Goal: Task Accomplishment & Management: Manage account settings

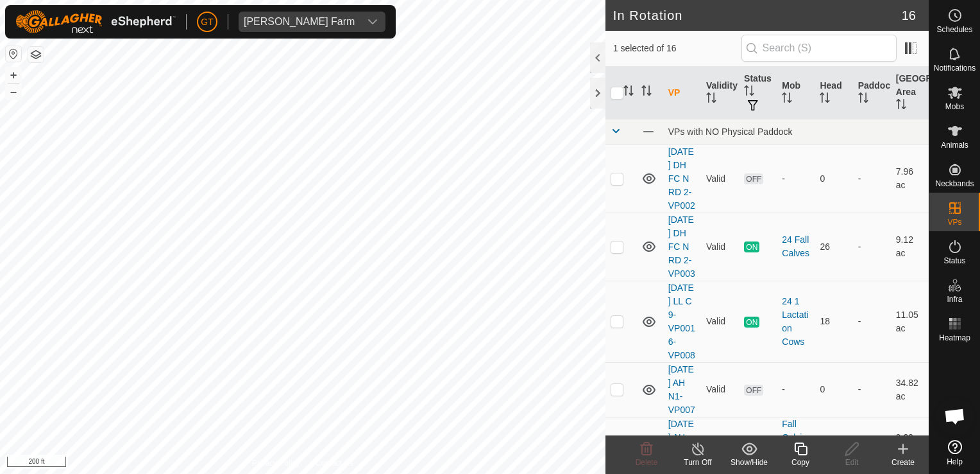
click at [800, 452] on icon at bounding box center [801, 448] width 16 height 15
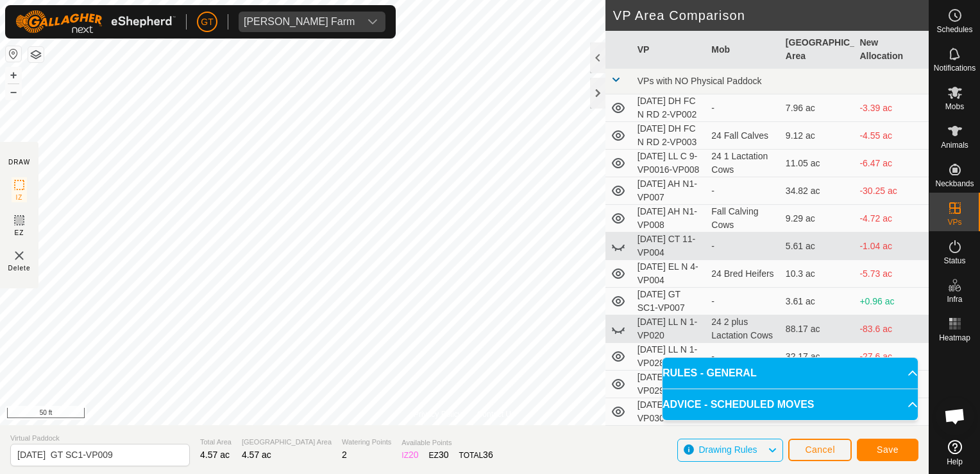
click at [666, 278] on div "Privacy Policy Contact Us Type: Inclusion Zone undefined Animal + – ⇧ i 50 ft D…" at bounding box center [464, 237] width 929 height 474
click at [875, 445] on button "Save" at bounding box center [888, 449] width 62 height 22
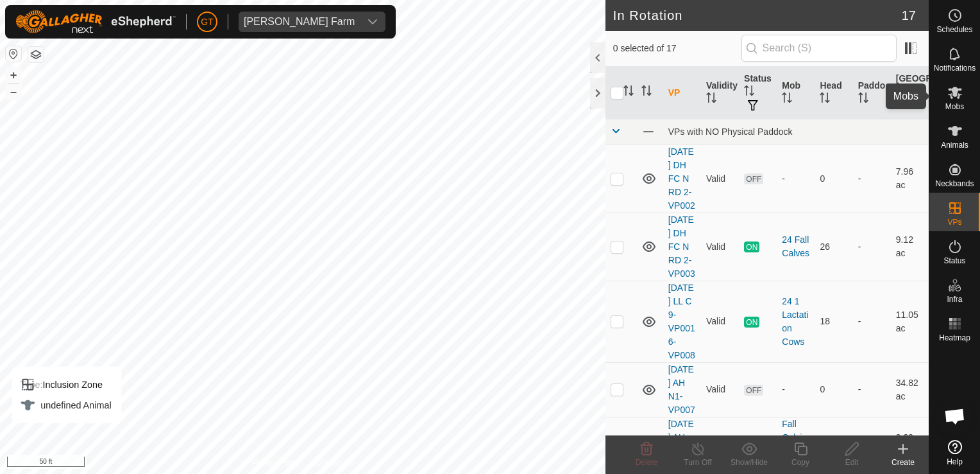
click at [955, 86] on icon at bounding box center [955, 92] width 15 height 15
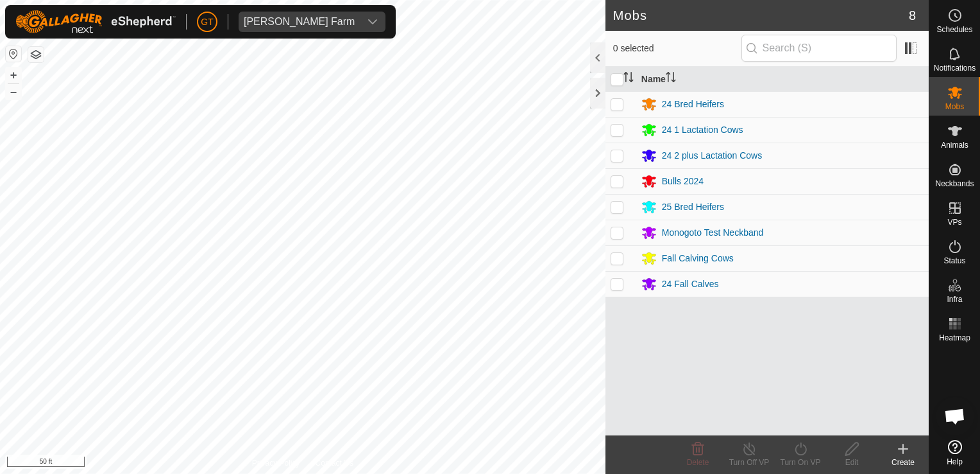
click at [616, 212] on td at bounding box center [621, 207] width 31 height 26
checkbox input "true"
click at [805, 447] on icon at bounding box center [801, 448] width 12 height 13
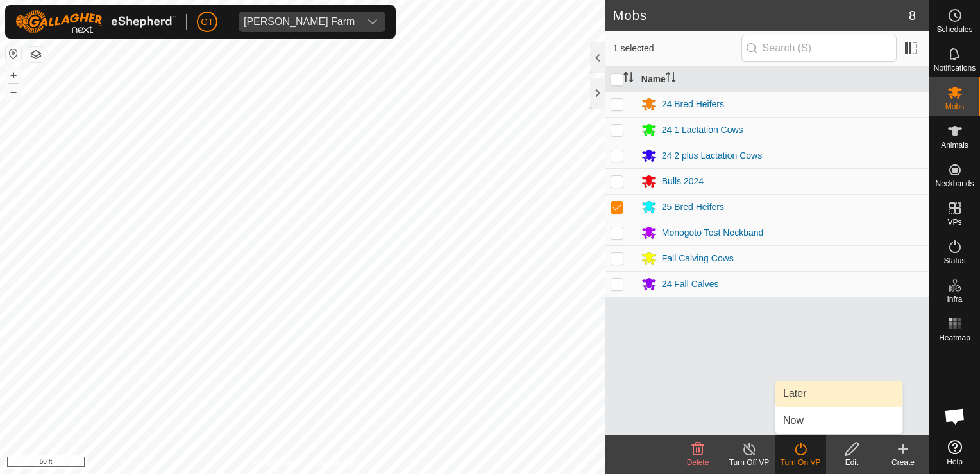
click at [818, 390] on link "Later" at bounding box center [839, 394] width 127 height 26
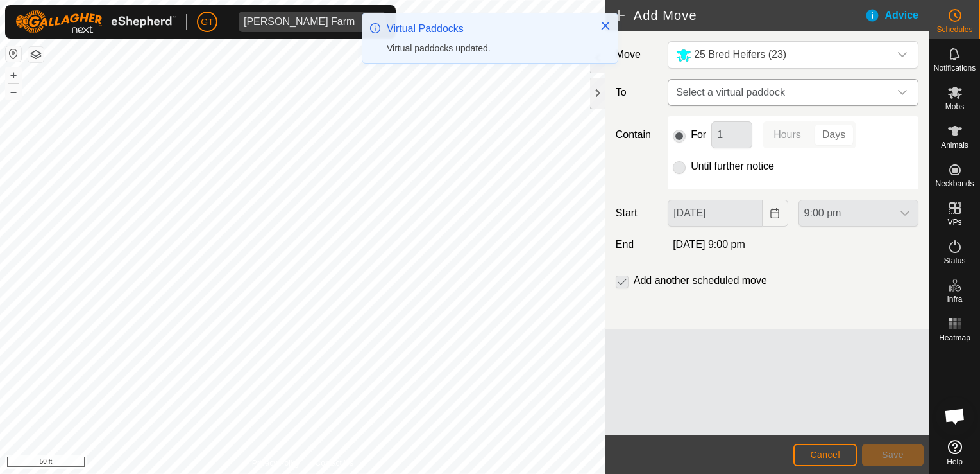
click at [907, 89] on icon "dropdown trigger" at bounding box center [903, 92] width 10 height 10
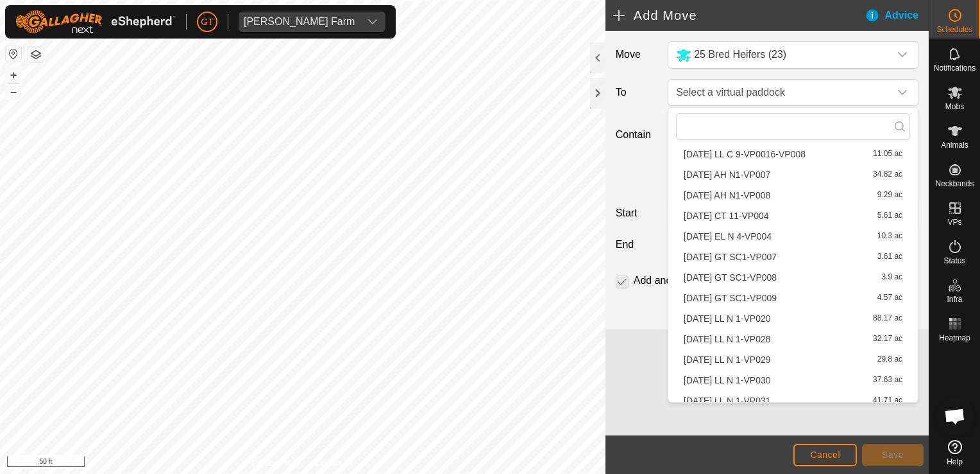
scroll to position [121, 0]
click at [821, 248] on li "[DATE] GT SC1-VP009 4.57 ac" at bounding box center [793, 248] width 234 height 19
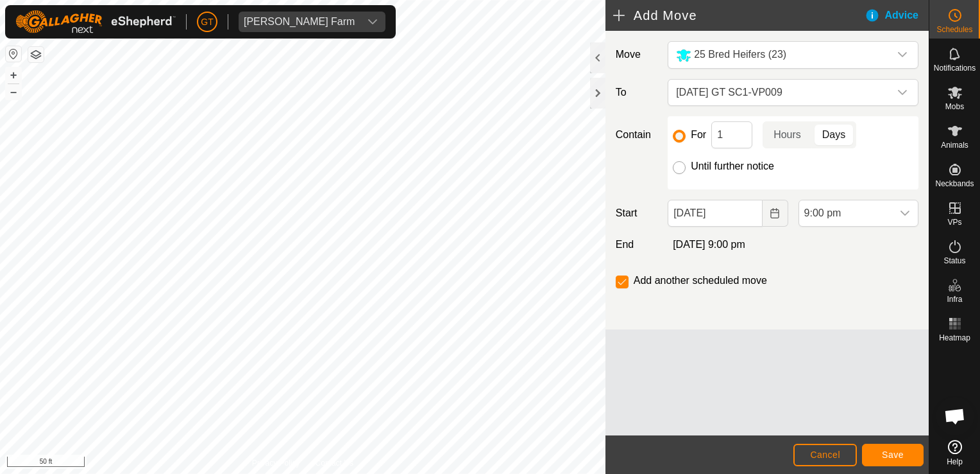
click at [683, 166] on input "Until further notice" at bounding box center [679, 167] width 13 height 13
radio input "true"
checkbox input "false"
click at [774, 214] on icon "Choose Date" at bounding box center [775, 213] width 10 height 10
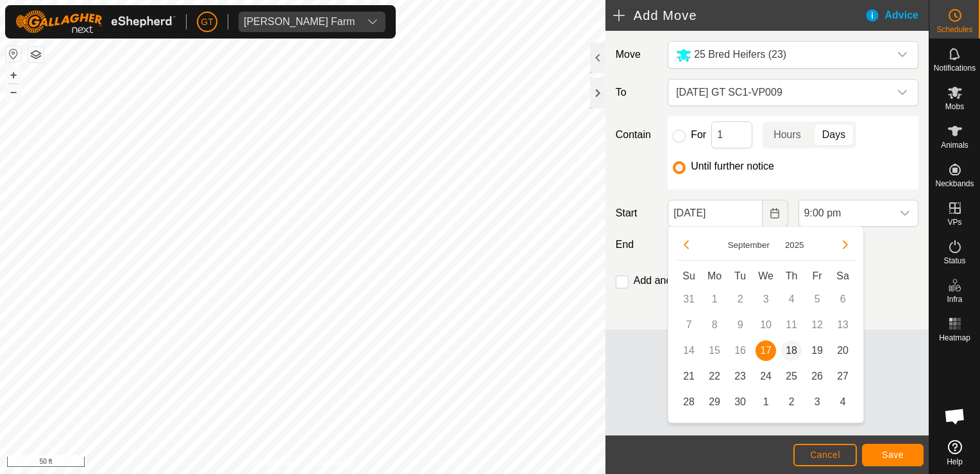
click at [796, 348] on span "18" at bounding box center [792, 350] width 21 height 21
type input "[DATE]"
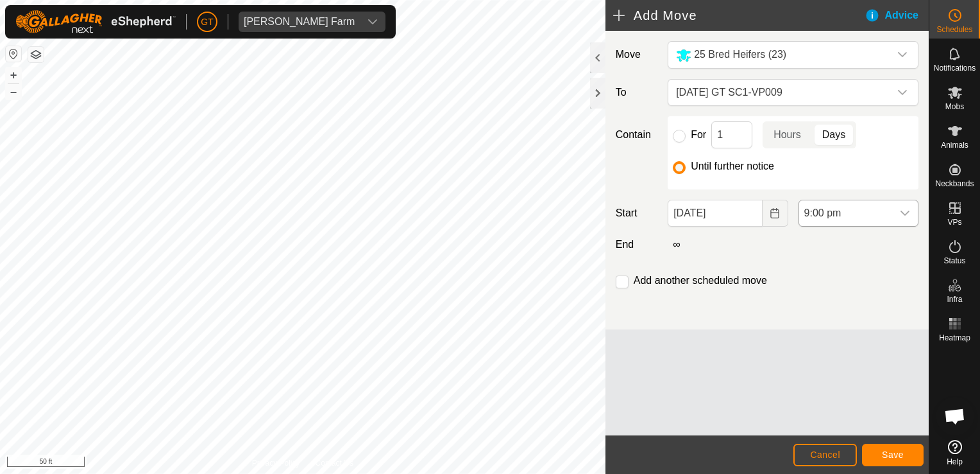
click at [905, 212] on icon "dropdown trigger" at bounding box center [905, 213] width 10 height 10
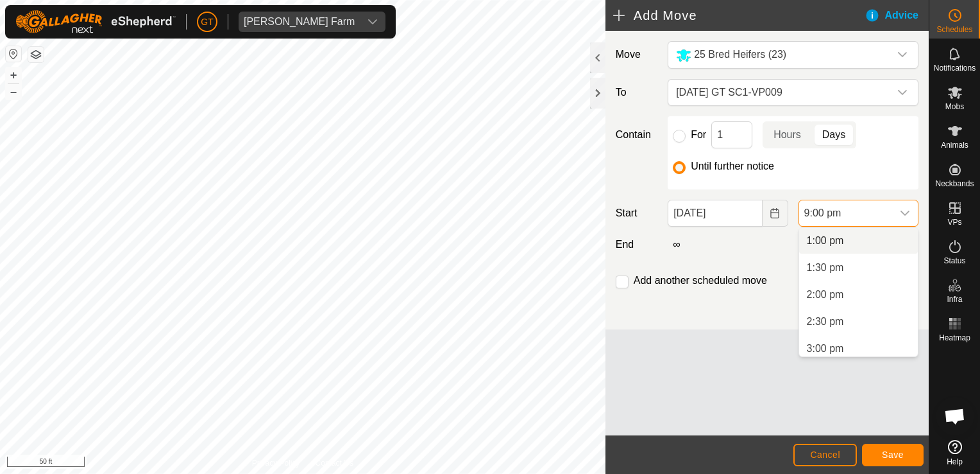
scroll to position [637, 0]
click at [837, 255] on li "12:00 pm" at bounding box center [859, 251] width 119 height 26
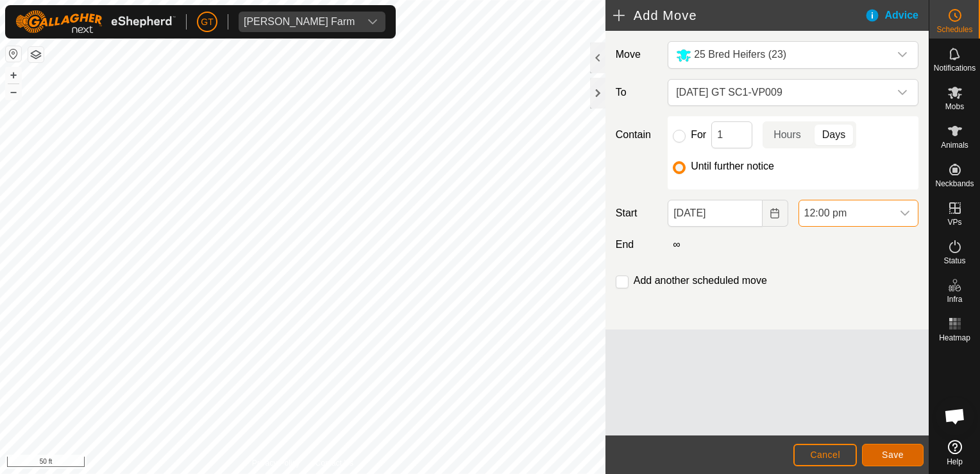
click at [903, 447] on button "Save" at bounding box center [893, 454] width 62 height 22
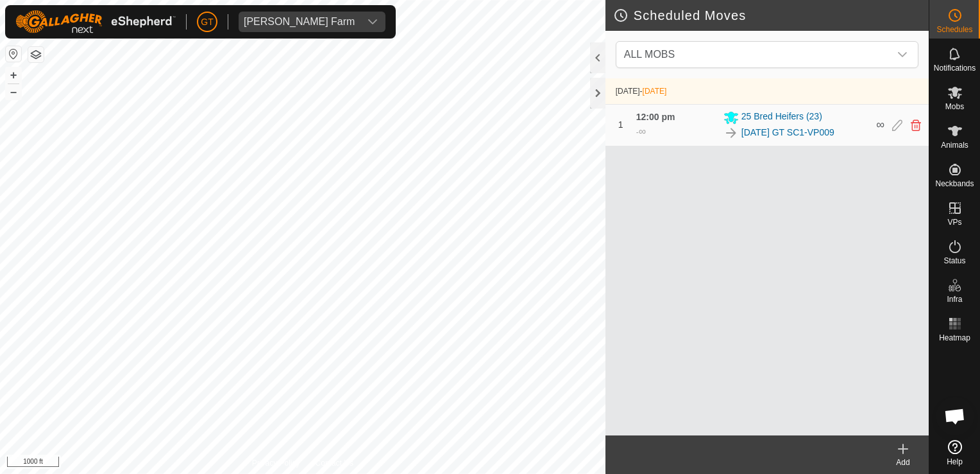
click at [335, 29] on div "[PERSON_NAME] Farm Schedules Notifications Mobs Animals Neckbands VPs Status In…" at bounding box center [490, 237] width 980 height 474
click at [487, 0] on html "[PERSON_NAME] Farm Schedules Notifications Mobs Animals Neckbands VPs Status In…" at bounding box center [490, 237] width 980 height 474
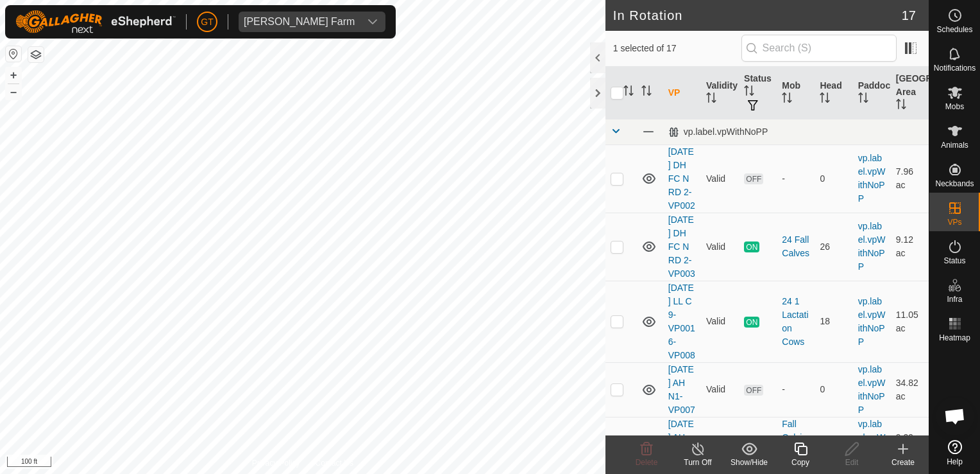
click at [798, 453] on icon at bounding box center [800, 448] width 13 height 13
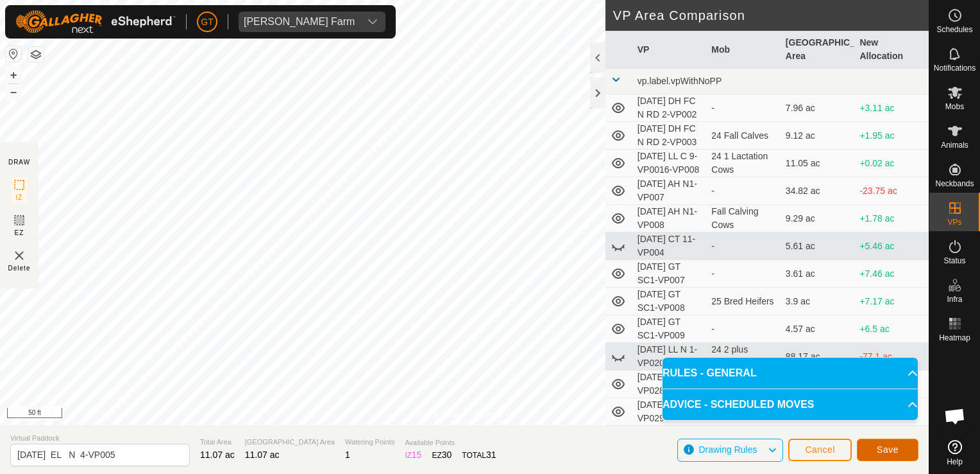
click at [882, 445] on span "Save" at bounding box center [888, 449] width 22 height 10
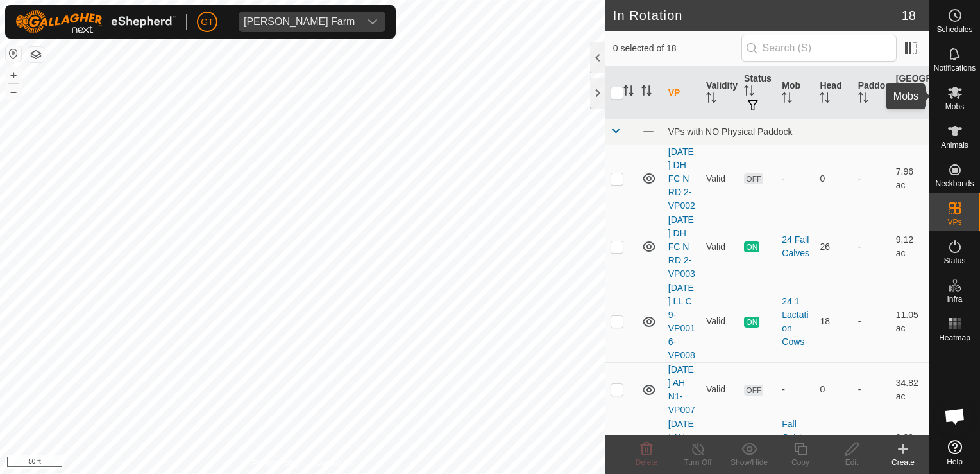
click at [952, 92] on icon at bounding box center [955, 92] width 15 height 15
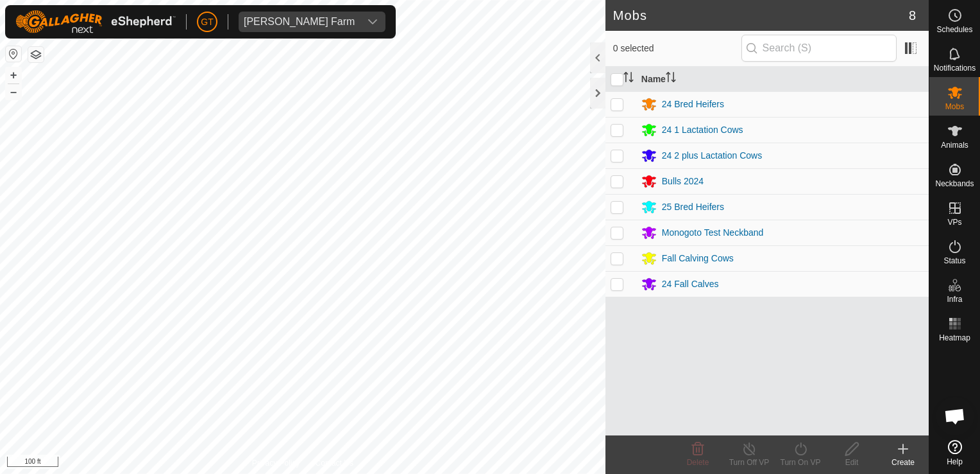
click at [621, 102] on p-checkbox at bounding box center [617, 104] width 13 height 10
checkbox input "true"
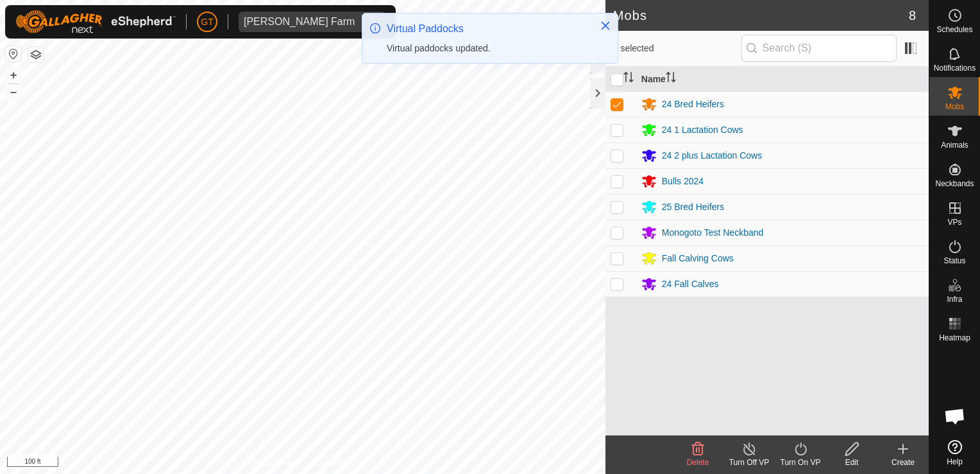
click at [800, 446] on icon at bounding box center [801, 448] width 16 height 15
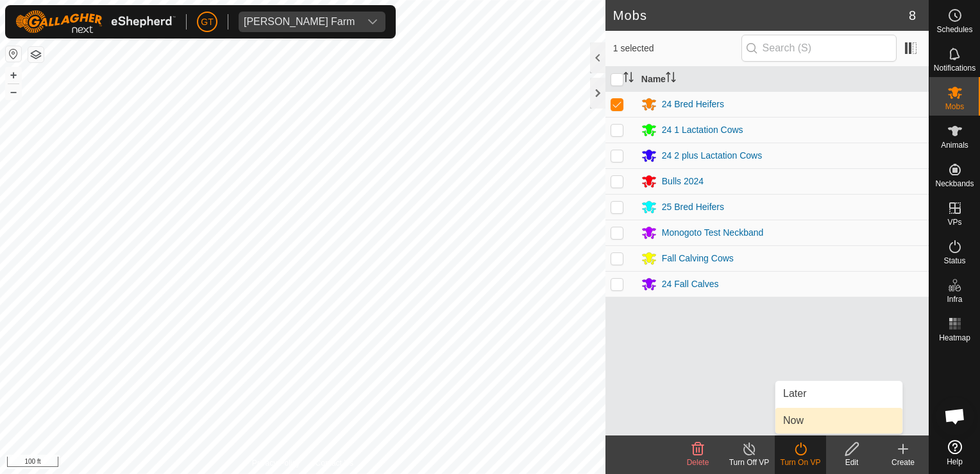
click at [803, 422] on link "Now" at bounding box center [839, 420] width 127 height 26
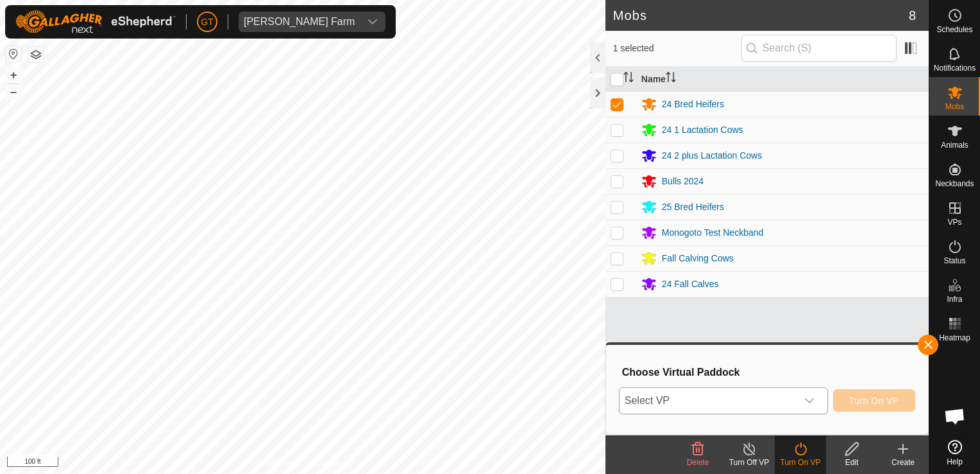
click at [814, 403] on icon "dropdown trigger" at bounding box center [810, 400] width 10 height 10
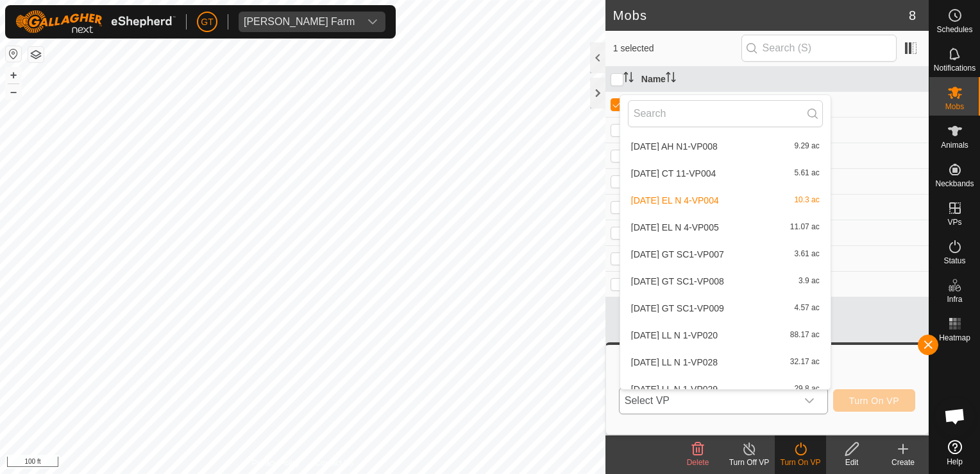
scroll to position [128, 0]
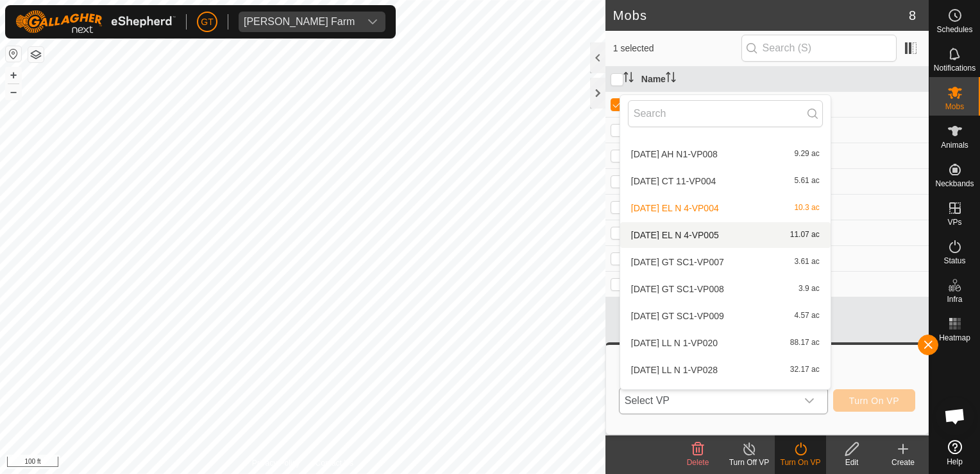
click at [713, 237] on li "[DATE] EL N 4-VP005 11.07 ac" at bounding box center [726, 235] width 210 height 26
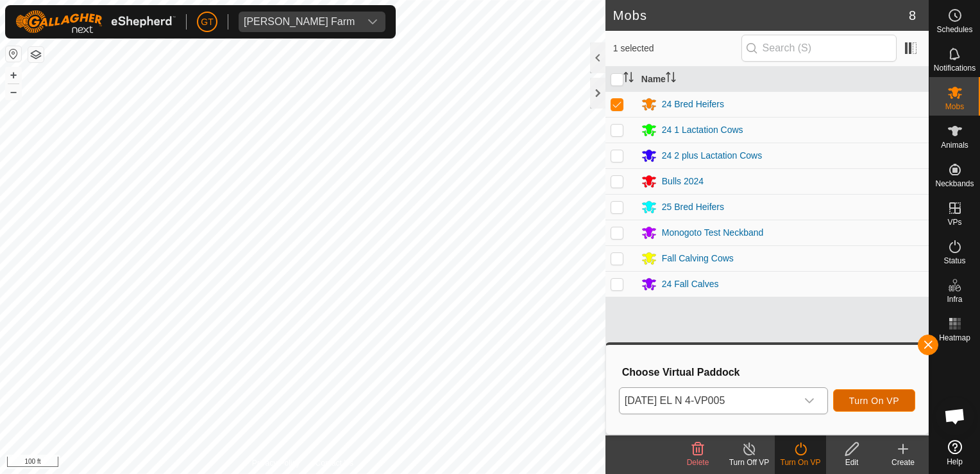
click at [880, 397] on span "Turn On VP" at bounding box center [875, 400] width 50 height 10
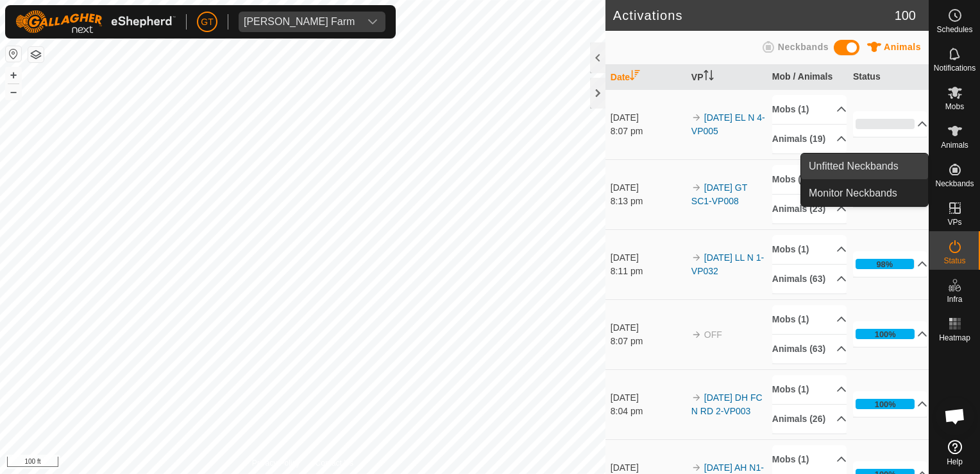
click at [861, 166] on link "Unfitted Neckbands" at bounding box center [864, 166] width 127 height 26
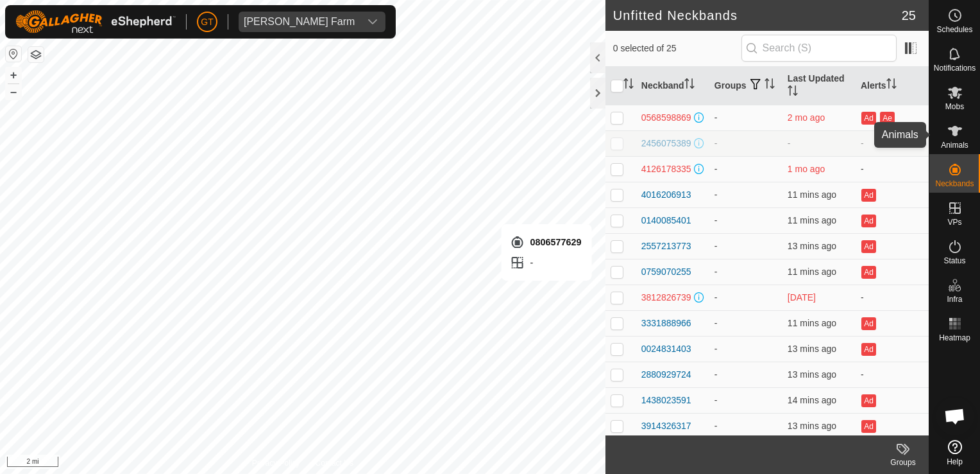
click at [957, 131] on icon at bounding box center [955, 131] width 14 height 10
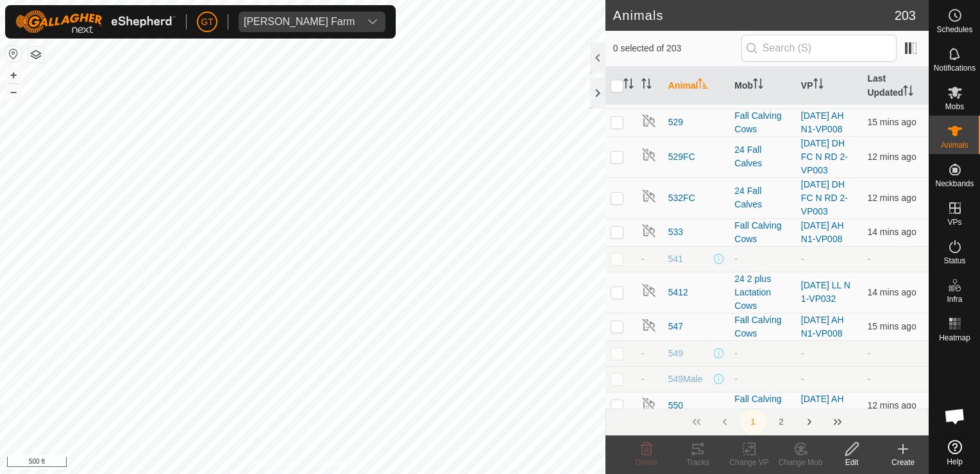
scroll to position [1540, 0]
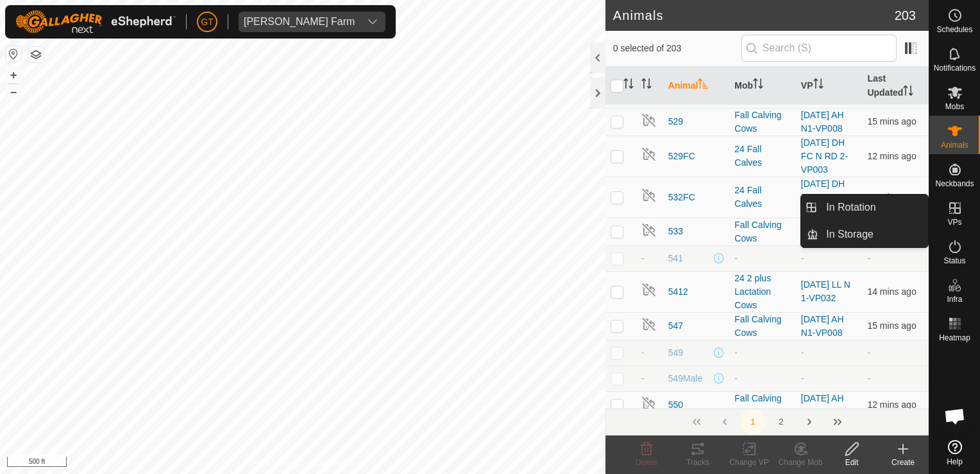
click at [957, 212] on icon at bounding box center [955, 207] width 15 height 15
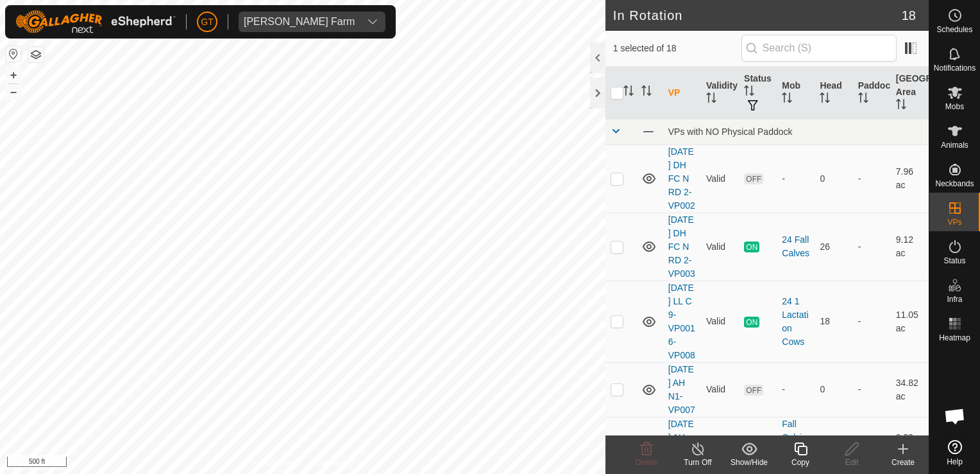
checkbox input "true"
checkbox input "false"
checkbox input "true"
checkbox input "false"
click at [646, 445] on icon at bounding box center [646, 448] width 15 height 15
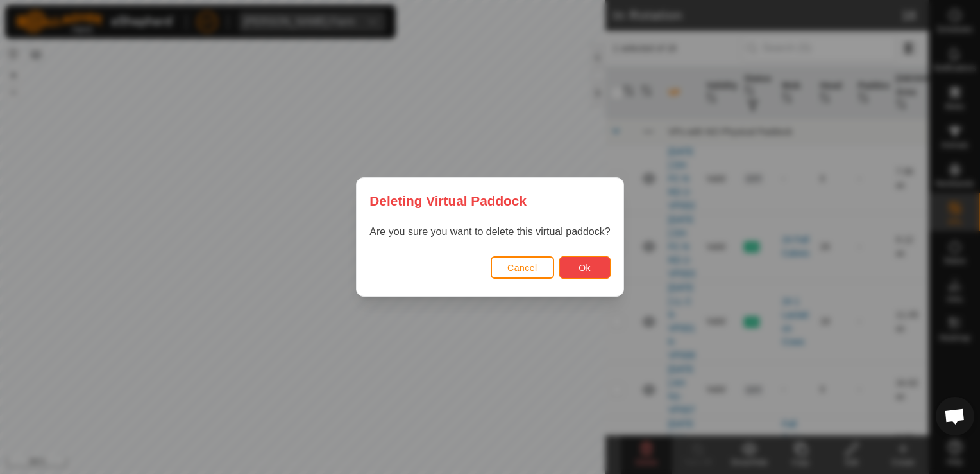
click at [579, 259] on button "Ok" at bounding box center [585, 267] width 51 height 22
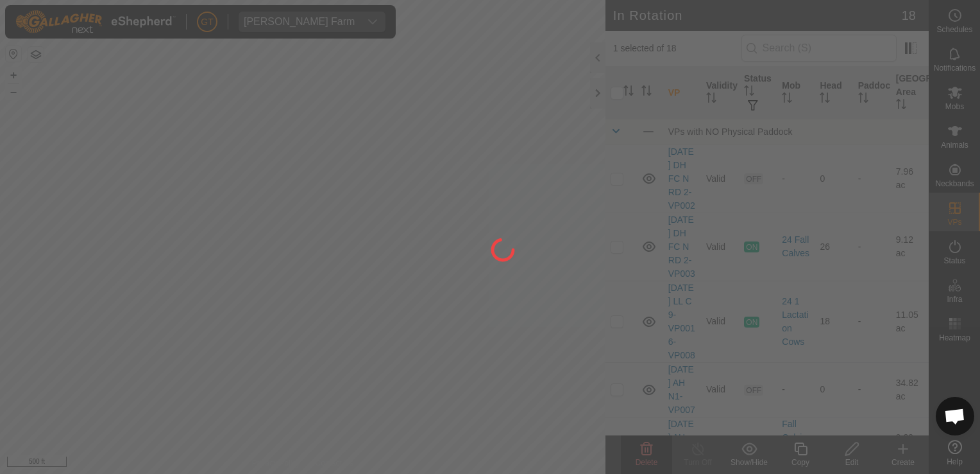
checkbox input "false"
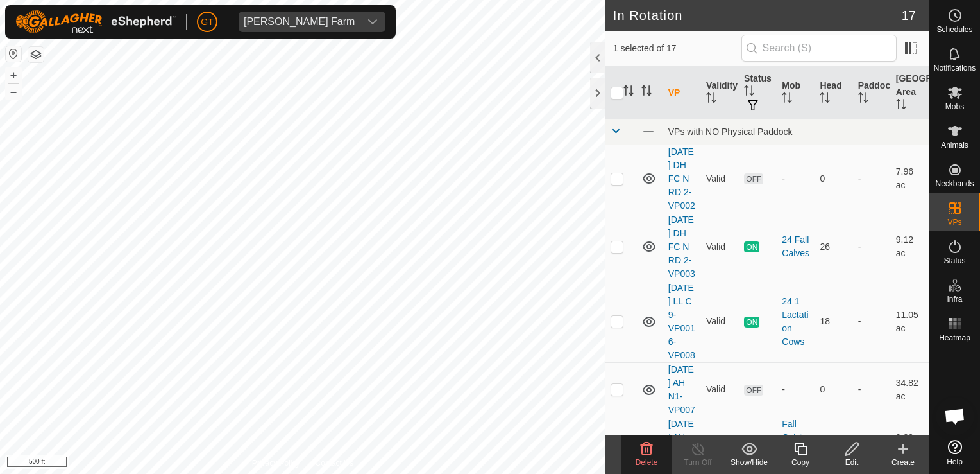
click at [645, 458] on span "Delete" at bounding box center [647, 462] width 22 height 9
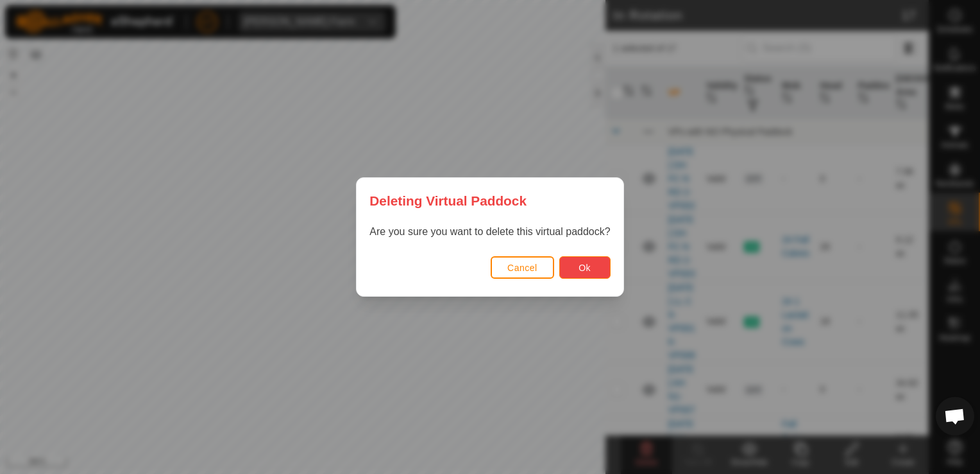
click at [589, 271] on span "Ok" at bounding box center [585, 267] width 12 height 10
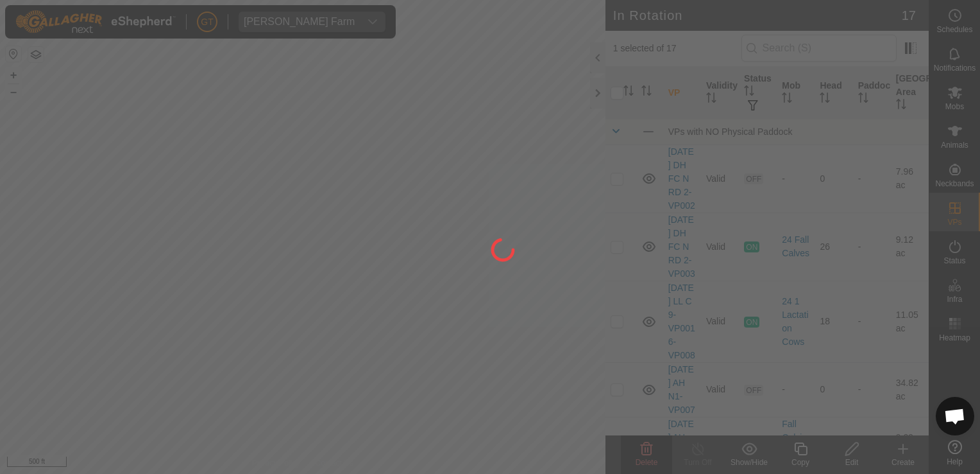
checkbox input "false"
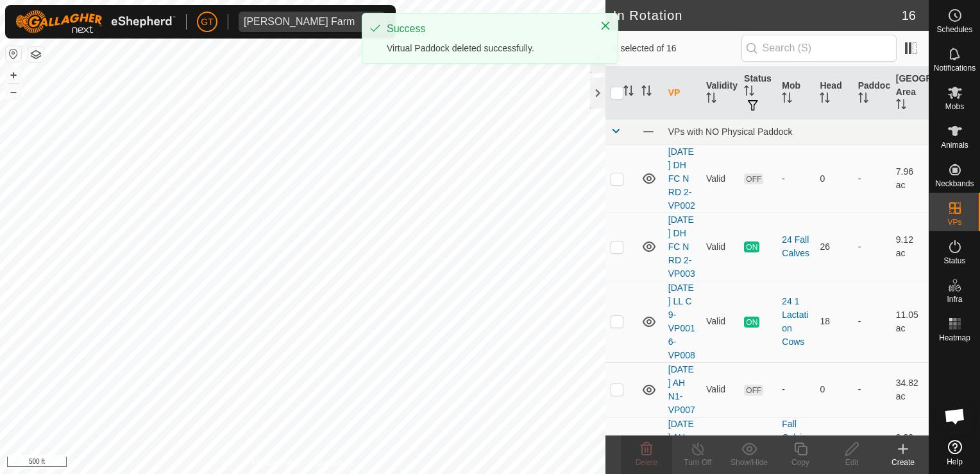
checkbox input "true"
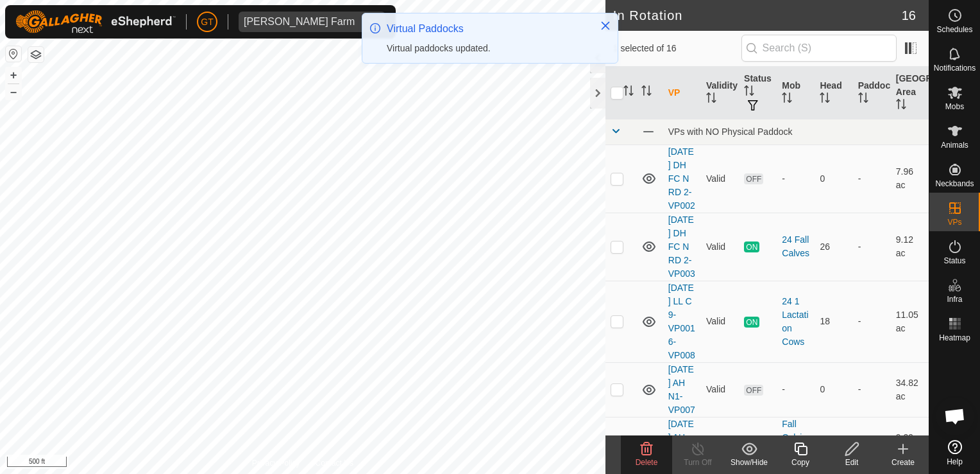
click at [641, 447] on icon at bounding box center [646, 448] width 15 height 15
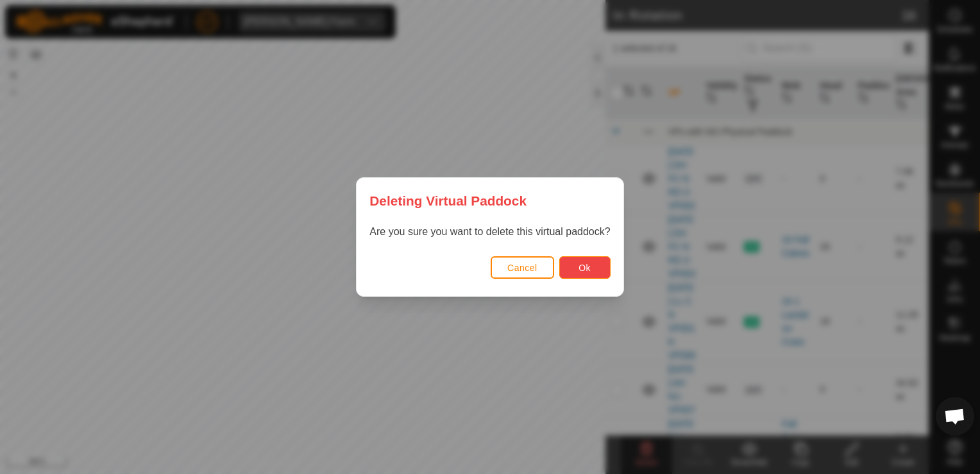
click at [573, 271] on button "Ok" at bounding box center [585, 267] width 51 height 22
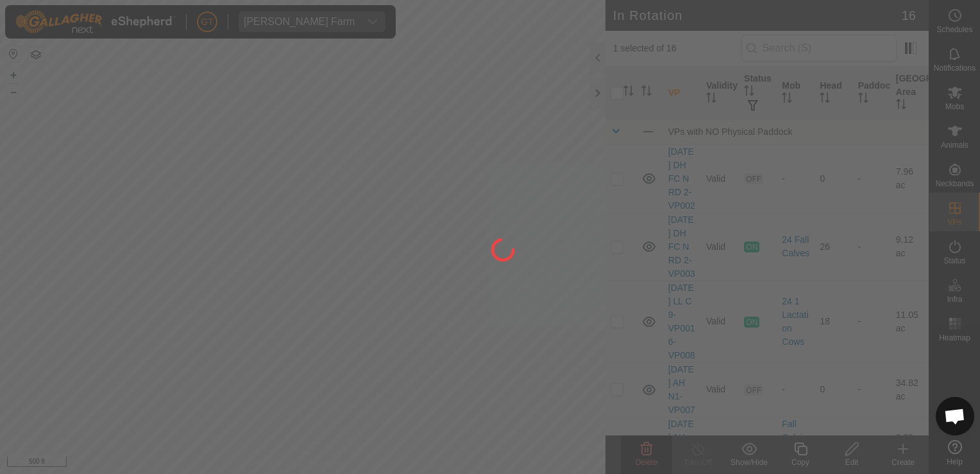
checkbox input "false"
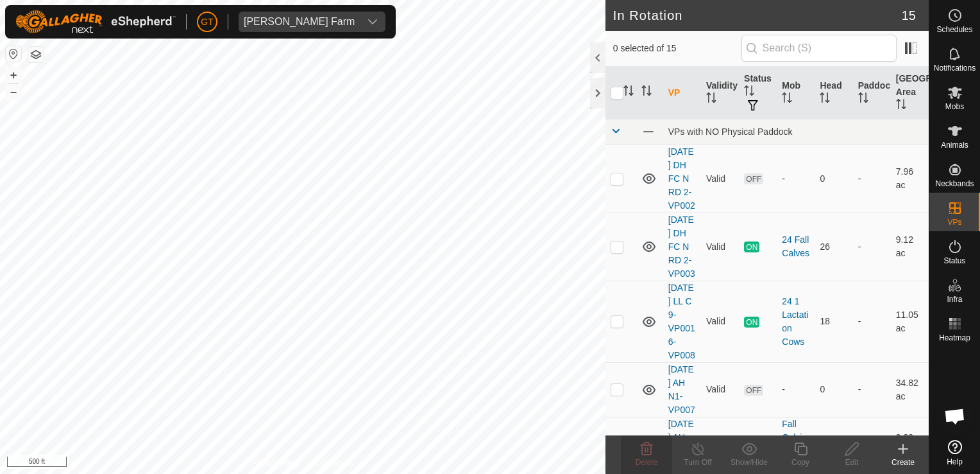
checkbox input "true"
checkbox input "false"
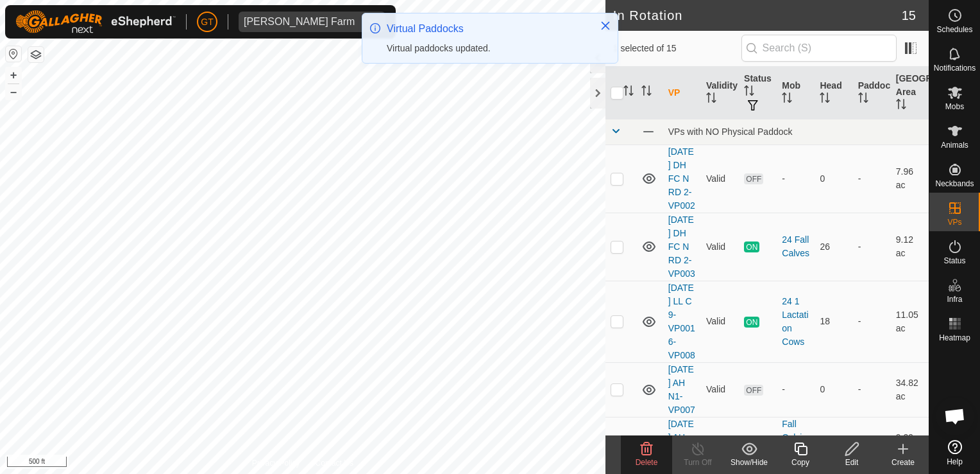
click at [644, 443] on icon at bounding box center [647, 448] width 12 height 13
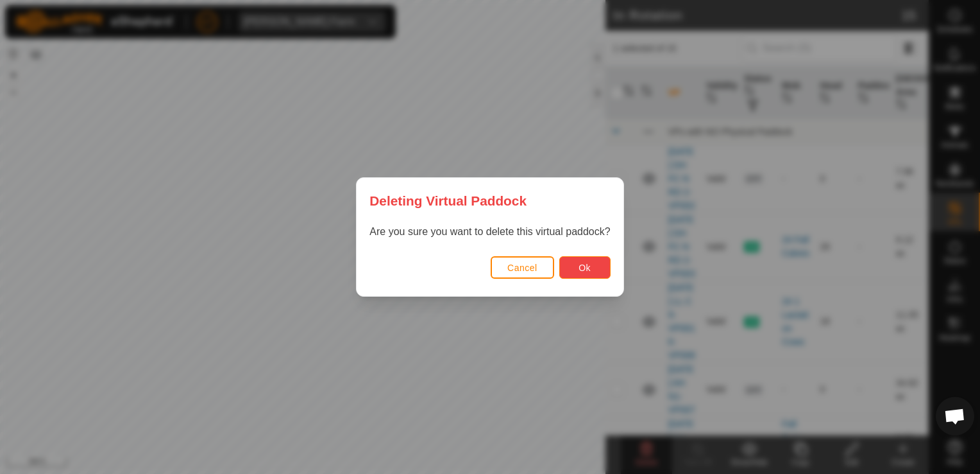
click at [580, 268] on span "Ok" at bounding box center [585, 267] width 12 height 10
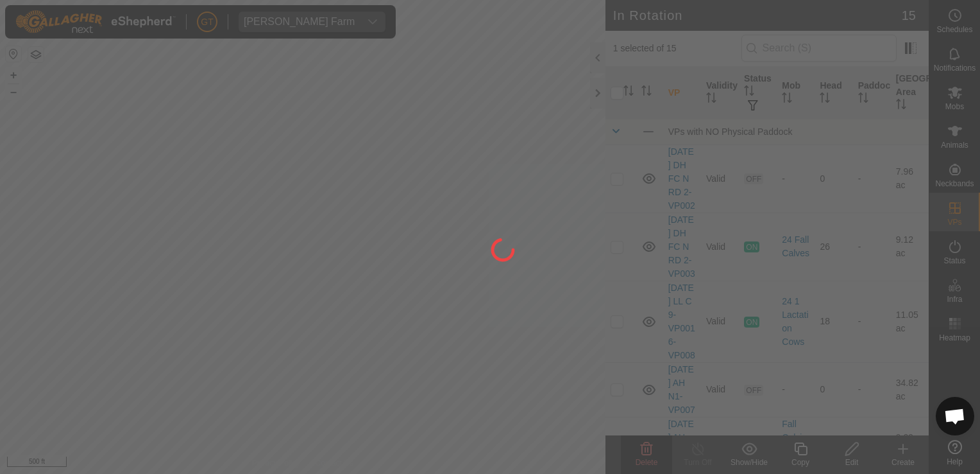
checkbox input "false"
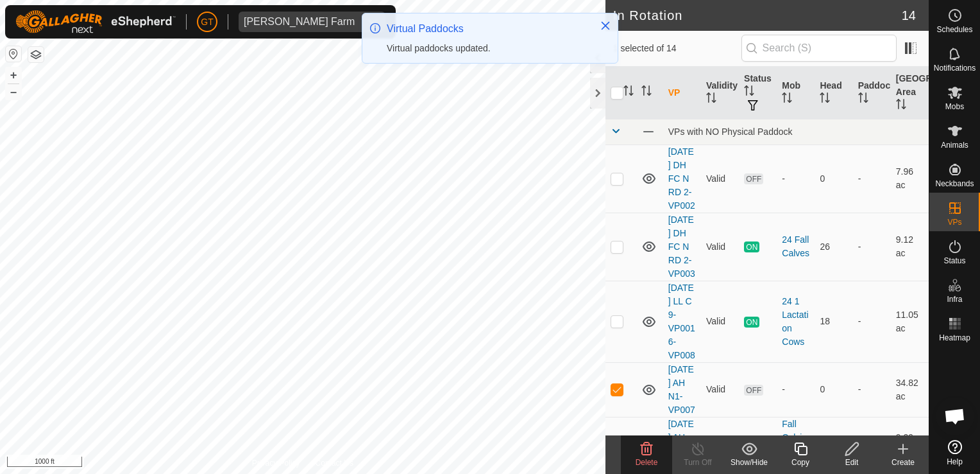
click at [646, 454] on icon at bounding box center [647, 448] width 12 height 13
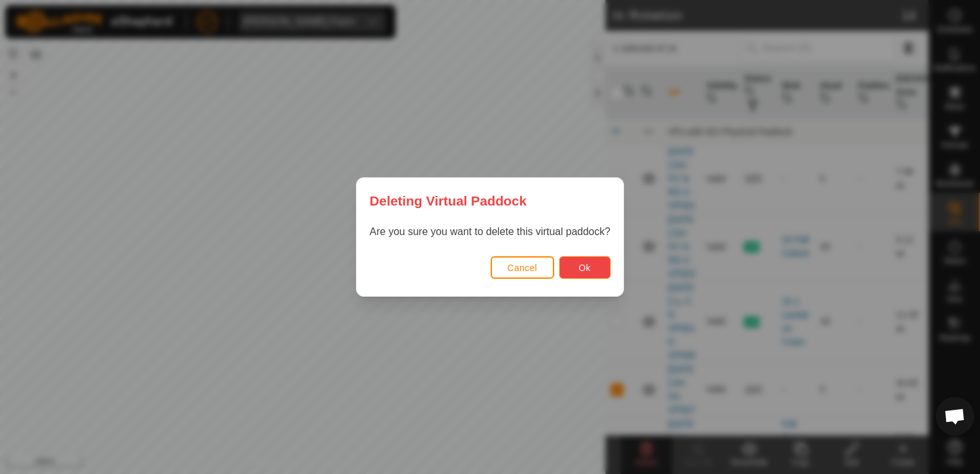
click at [601, 271] on button "Ok" at bounding box center [585, 267] width 51 height 22
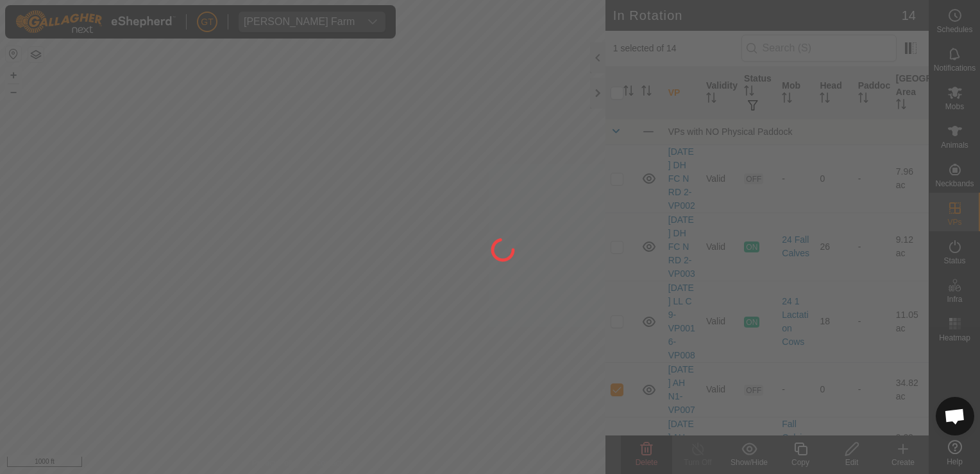
checkbox input "false"
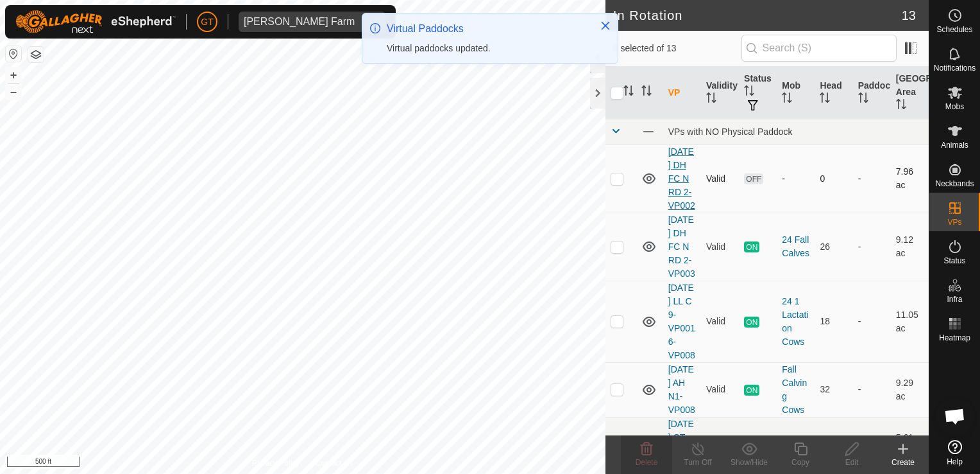
click at [680, 181] on div "In Rotation 13 0 selected of 13 VP Validity Status Mob Head Paddock Grazing Are…" at bounding box center [464, 237] width 929 height 474
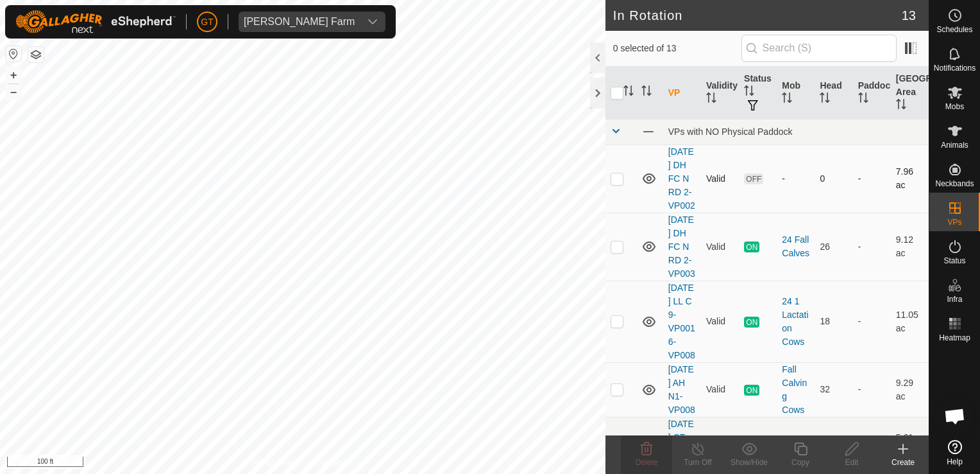
checkbox input "true"
click at [0, 189] on html "[PERSON_NAME] Farm Schedules Notifications Mobs Animals Neckbands VPs Status In…" at bounding box center [490, 237] width 980 height 474
click at [801, 450] on icon at bounding box center [801, 448] width 16 height 15
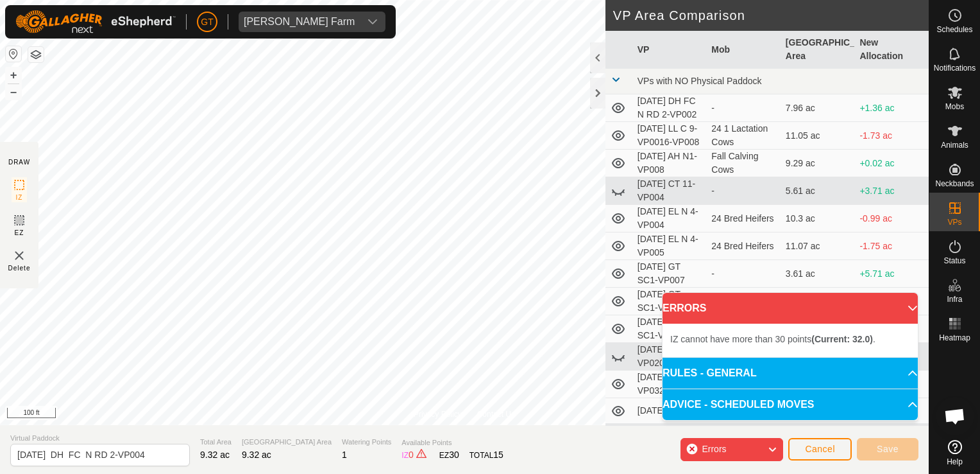
click at [0, 208] on html "[PERSON_NAME] Farm Schedules Notifications Mobs Animals Neckbands VPs Status In…" at bounding box center [490, 237] width 980 height 474
click at [0, 173] on html "[PERSON_NAME] Farm Schedules Notifications Mobs Animals Neckbands VPs Status In…" at bounding box center [490, 237] width 980 height 474
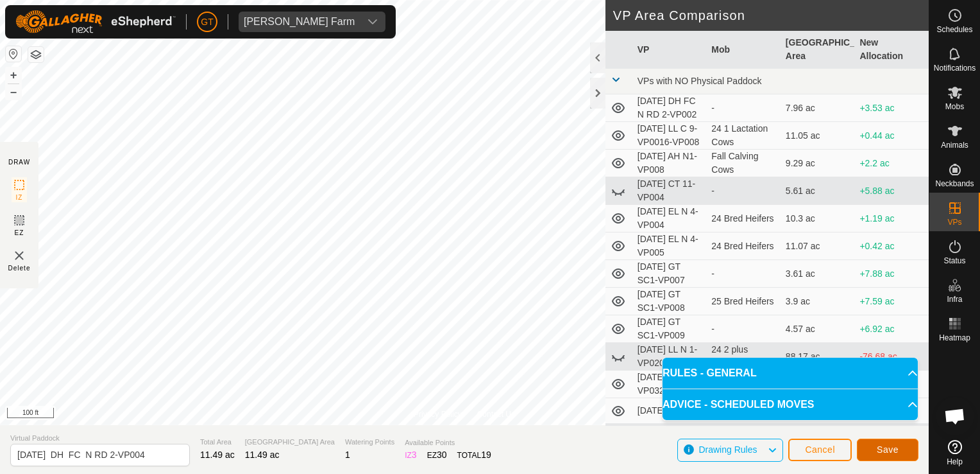
click at [870, 451] on button "Save" at bounding box center [888, 449] width 62 height 22
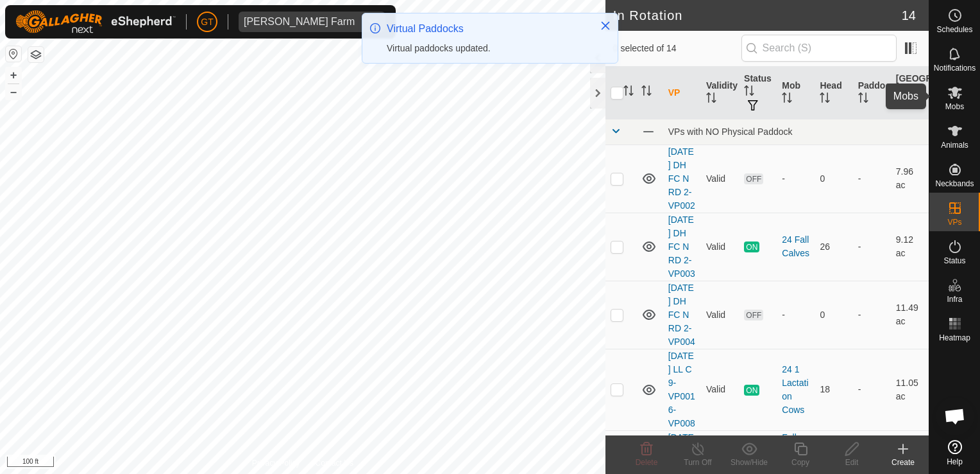
click at [962, 88] on icon at bounding box center [955, 92] width 15 height 15
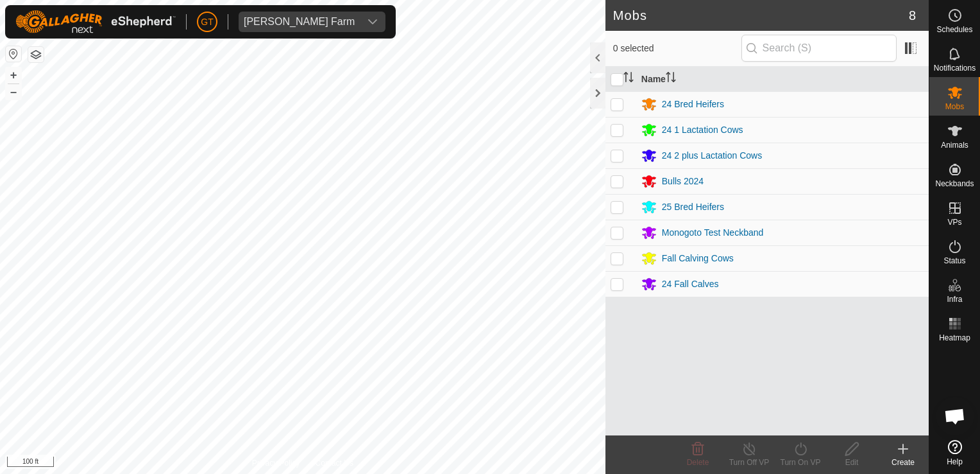
click at [621, 279] on p-checkbox at bounding box center [617, 283] width 13 height 10
checkbox input "true"
click at [807, 452] on icon at bounding box center [801, 448] width 16 height 15
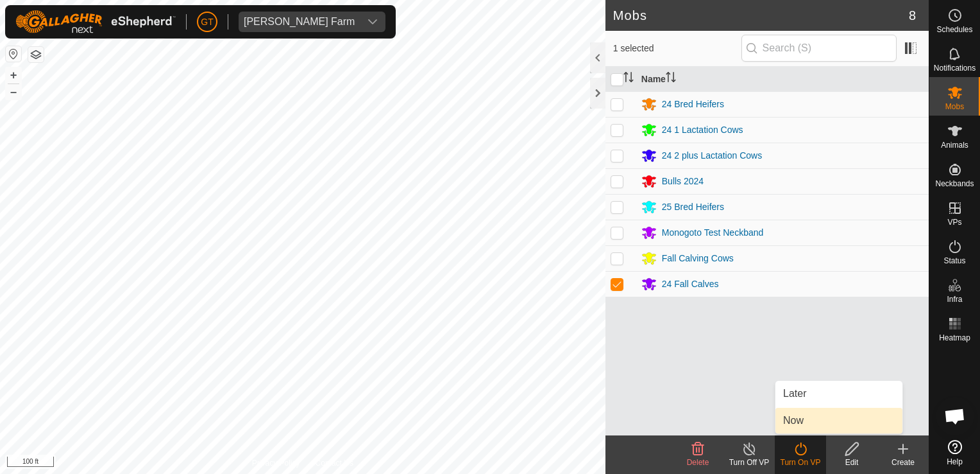
click at [815, 429] on link "Now" at bounding box center [839, 420] width 127 height 26
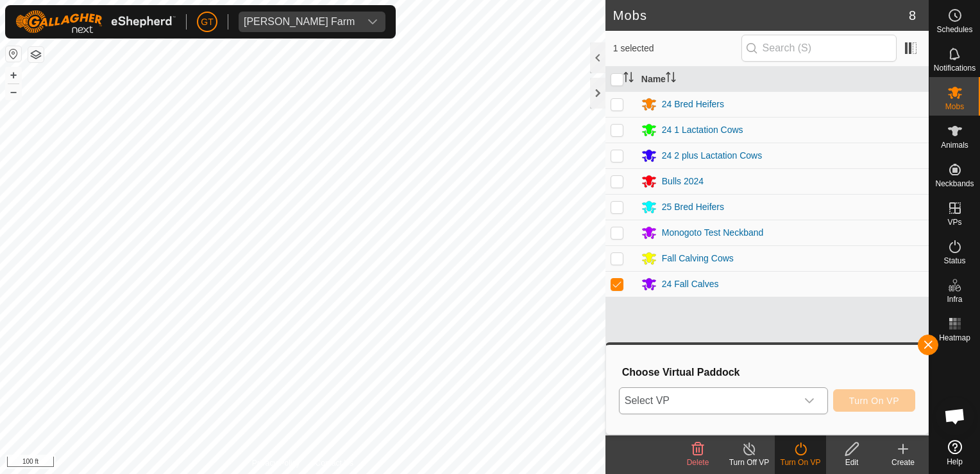
click at [814, 402] on icon "dropdown trigger" at bounding box center [810, 400] width 10 height 10
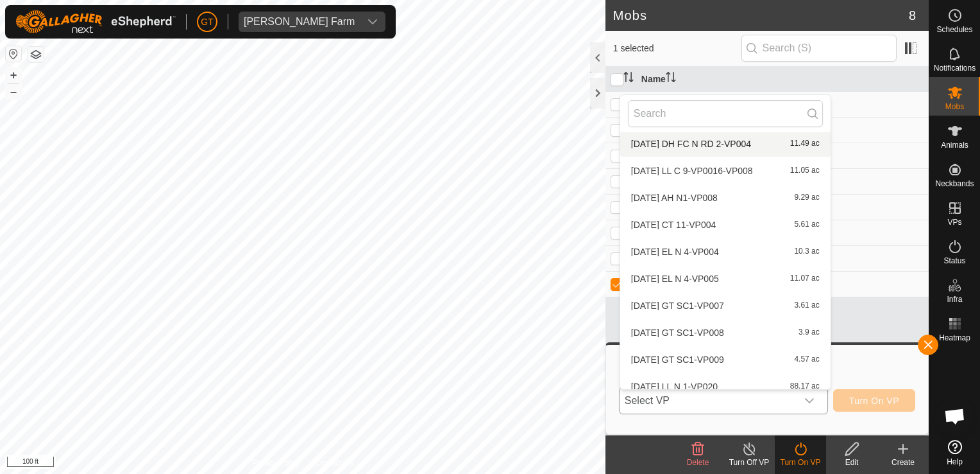
scroll to position [83, 0]
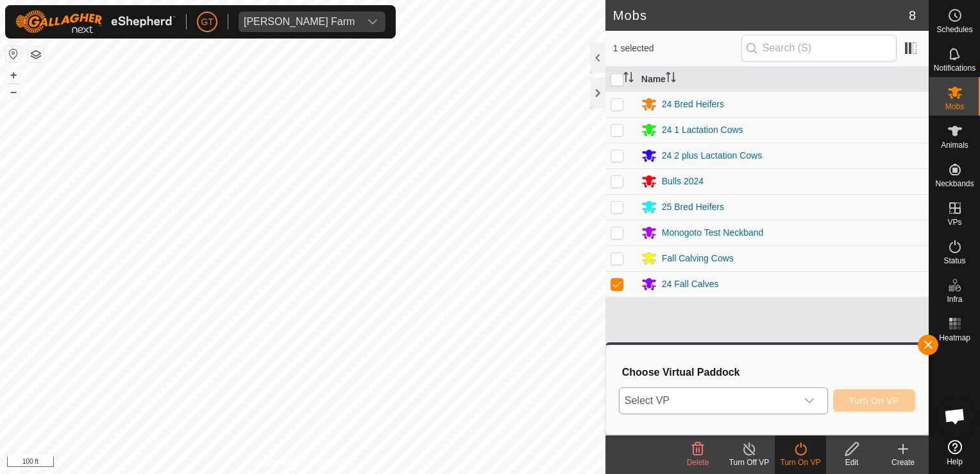
click at [813, 397] on icon "dropdown trigger" at bounding box center [810, 400] width 10 height 10
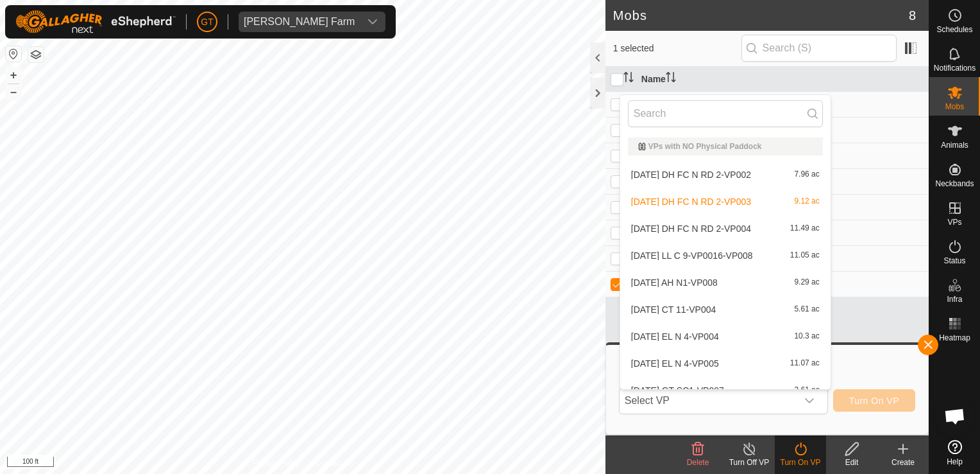
scroll to position [14, 0]
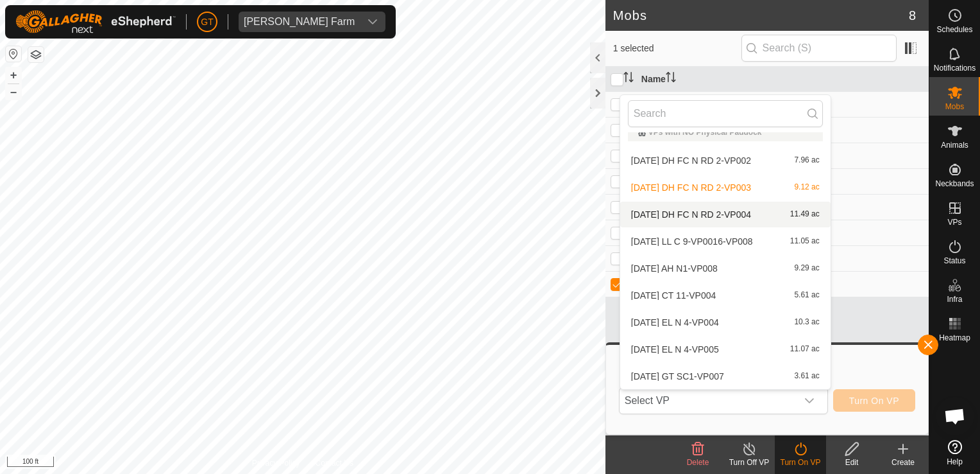
click at [742, 216] on li "[DATE] DH FC N RD 2-VP004 11.49 ac" at bounding box center [726, 214] width 210 height 26
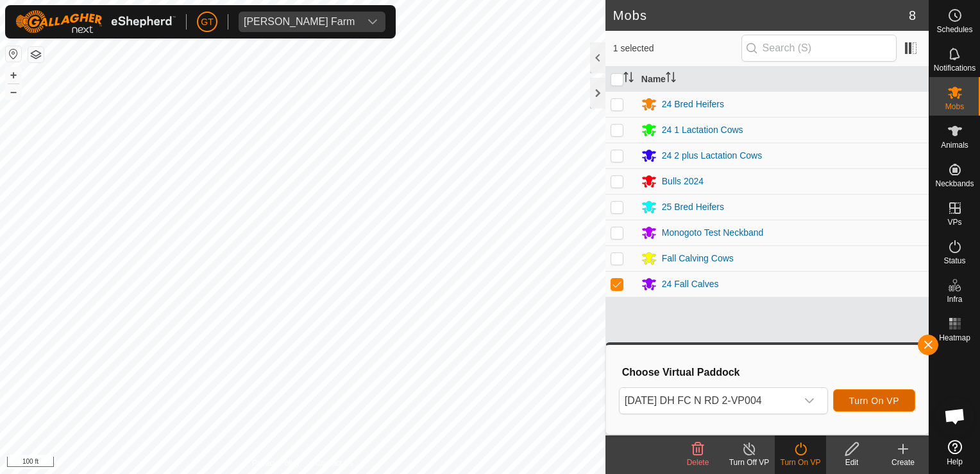
click at [883, 402] on span "Turn On VP" at bounding box center [875, 400] width 50 height 10
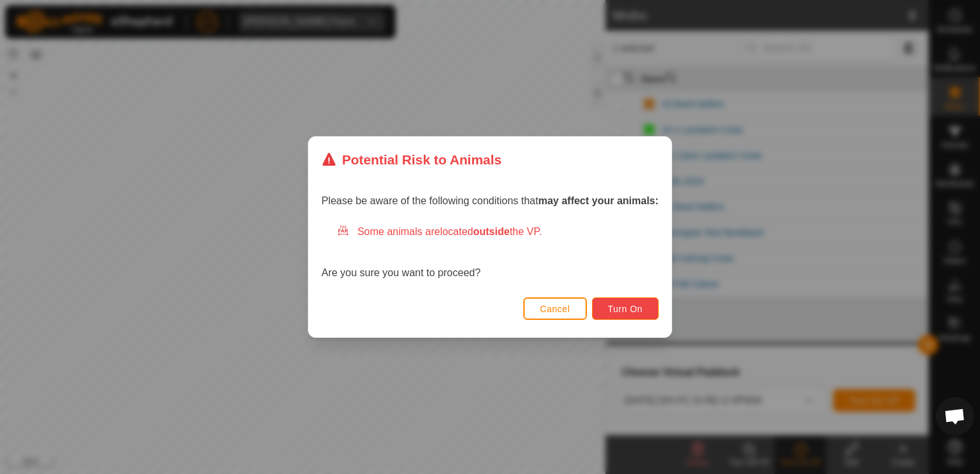
click at [634, 318] on button "Turn On" at bounding box center [625, 308] width 67 height 22
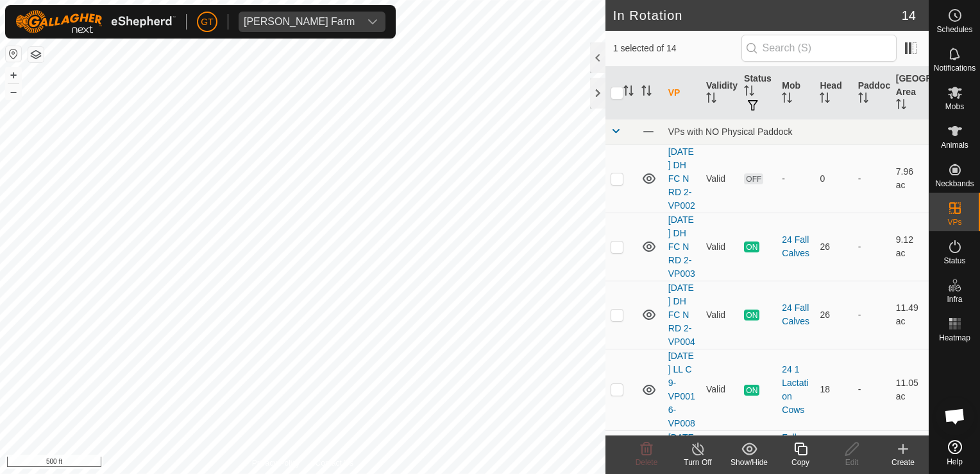
click at [804, 448] on icon at bounding box center [801, 448] width 16 height 15
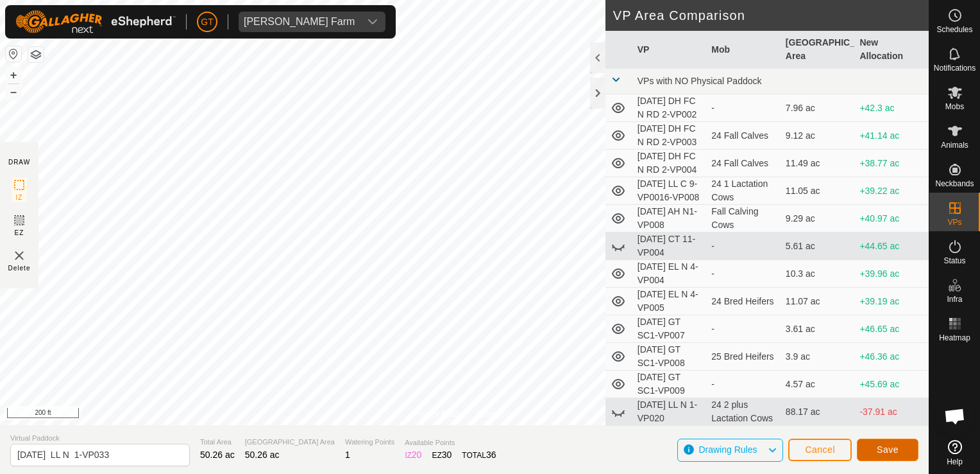
click at [879, 447] on span "Save" at bounding box center [888, 449] width 22 height 10
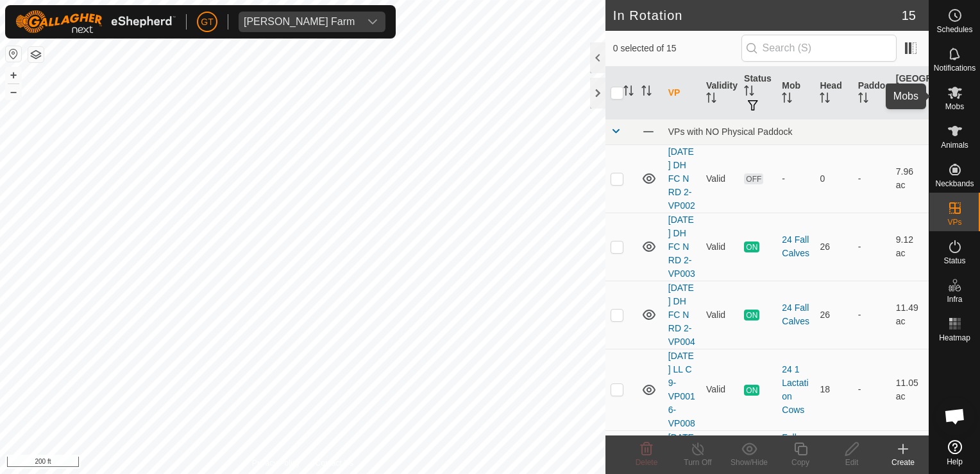
click at [959, 90] on icon at bounding box center [955, 93] width 14 height 12
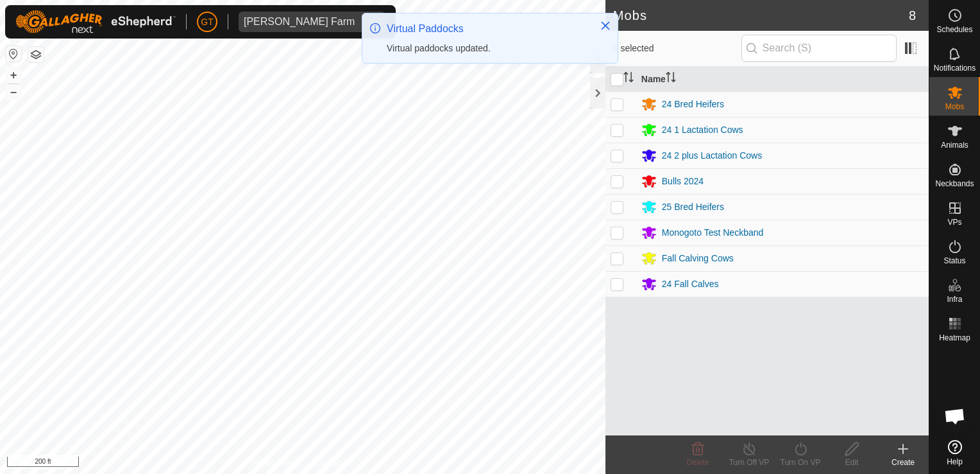
click at [619, 151] on p-checkbox at bounding box center [617, 155] width 13 height 10
checkbox input "true"
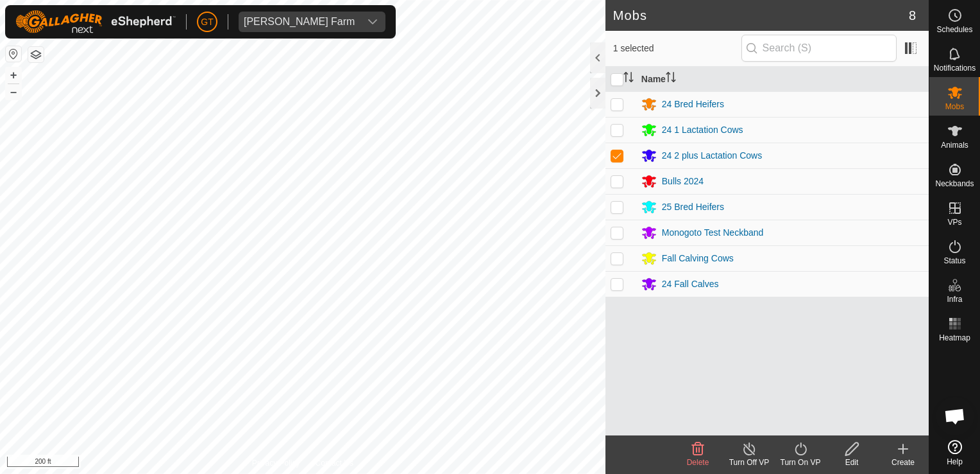
click at [796, 452] on icon at bounding box center [801, 448] width 12 height 13
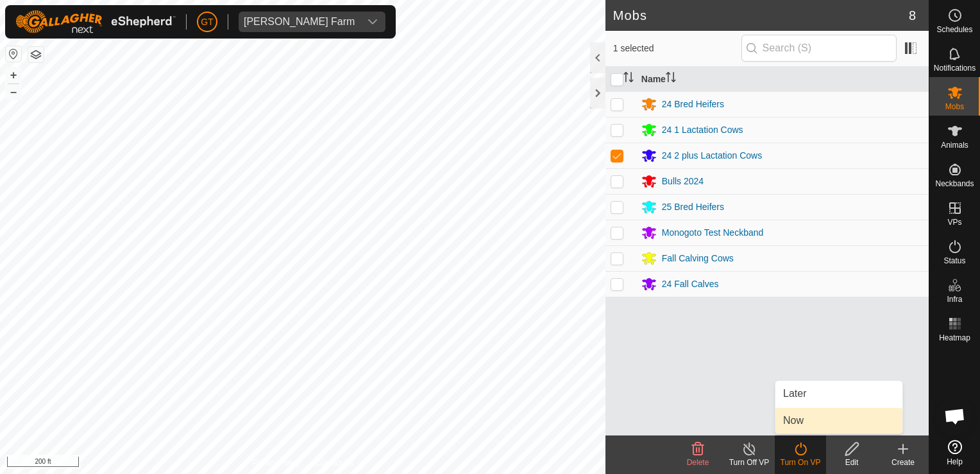
click at [818, 425] on link "Now" at bounding box center [839, 420] width 127 height 26
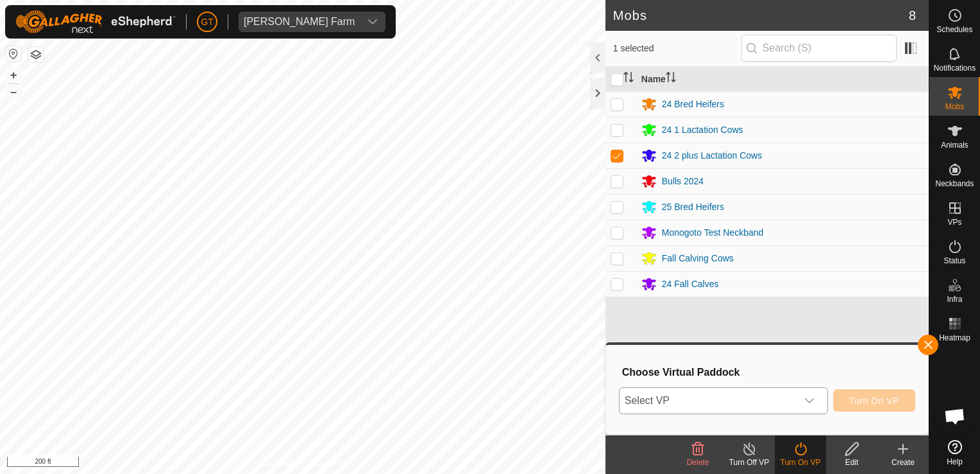
click at [811, 397] on icon "dropdown trigger" at bounding box center [810, 400] width 10 height 10
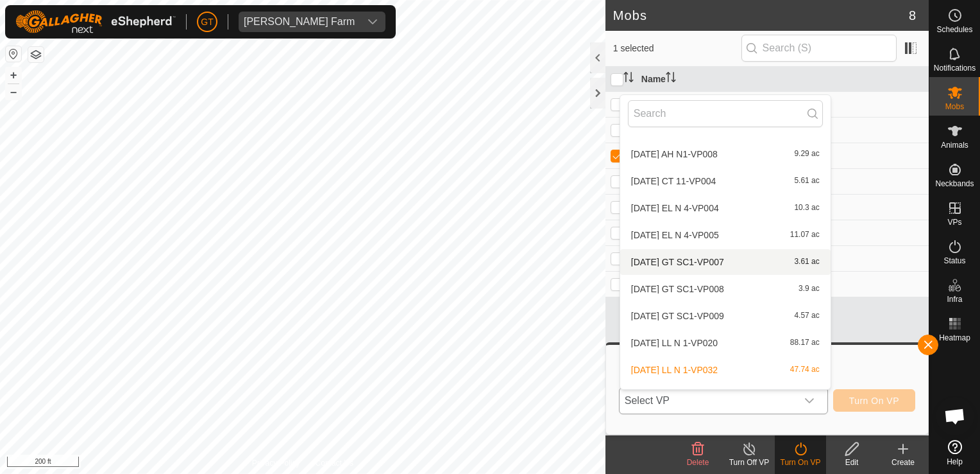
scroll to position [176, 0]
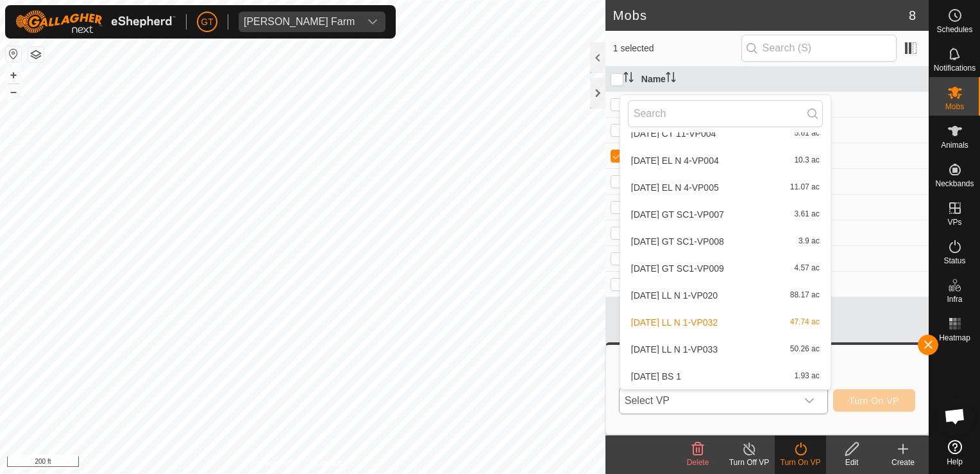
click at [719, 353] on li "[DATE] LL N 1-VP033 50.26 ac" at bounding box center [726, 349] width 210 height 26
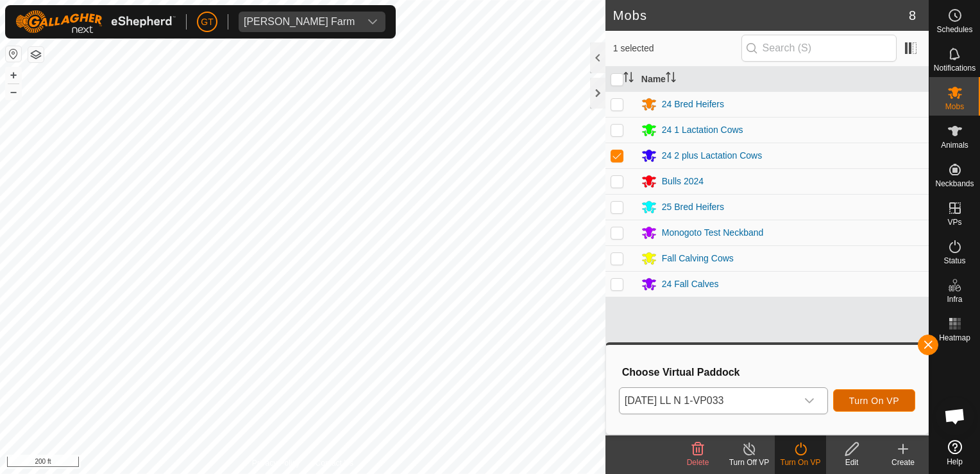
click at [877, 402] on span "Turn On VP" at bounding box center [875, 400] width 50 height 10
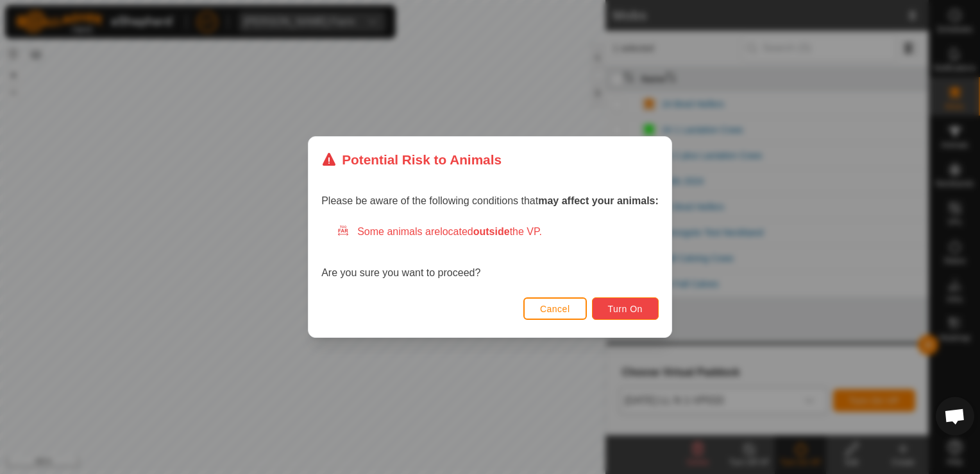
click at [639, 307] on span "Turn On" at bounding box center [625, 309] width 35 height 10
